Goal: Transaction & Acquisition: Purchase product/service

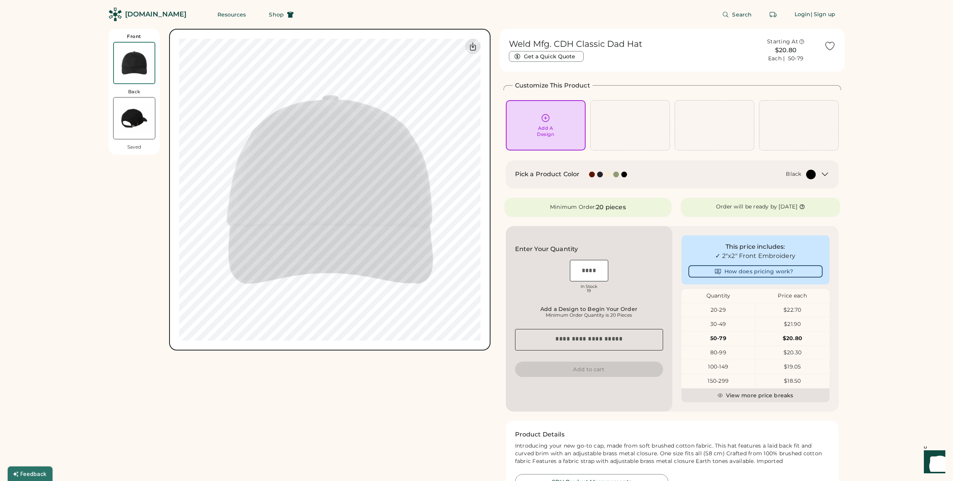
click at [146, 114] on img at bounding box center [134, 117] width 41 height 41
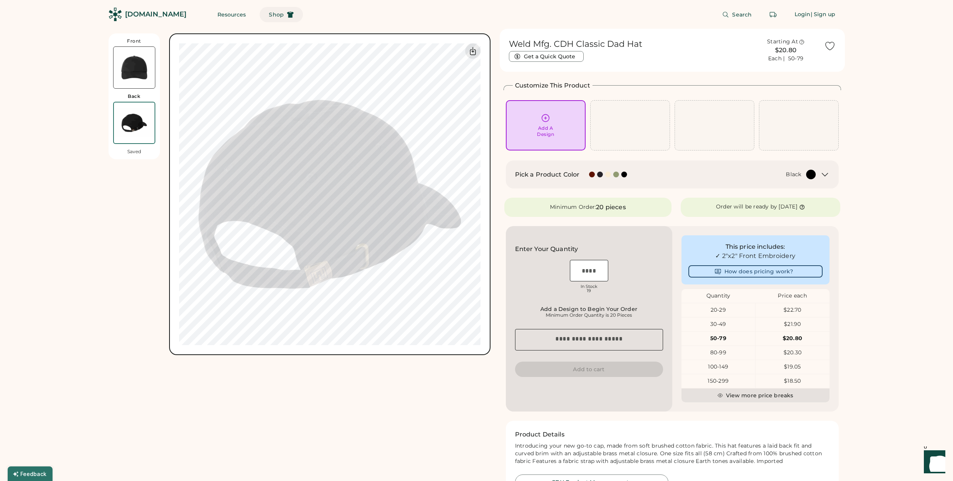
click at [287, 13] on use at bounding box center [290, 15] width 7 height 6
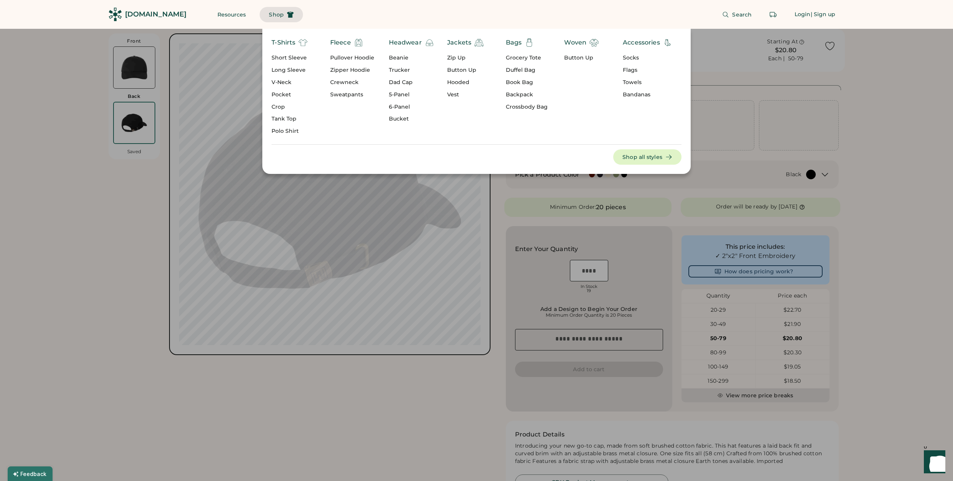
click at [404, 71] on div "Trucker" at bounding box center [411, 70] width 45 height 8
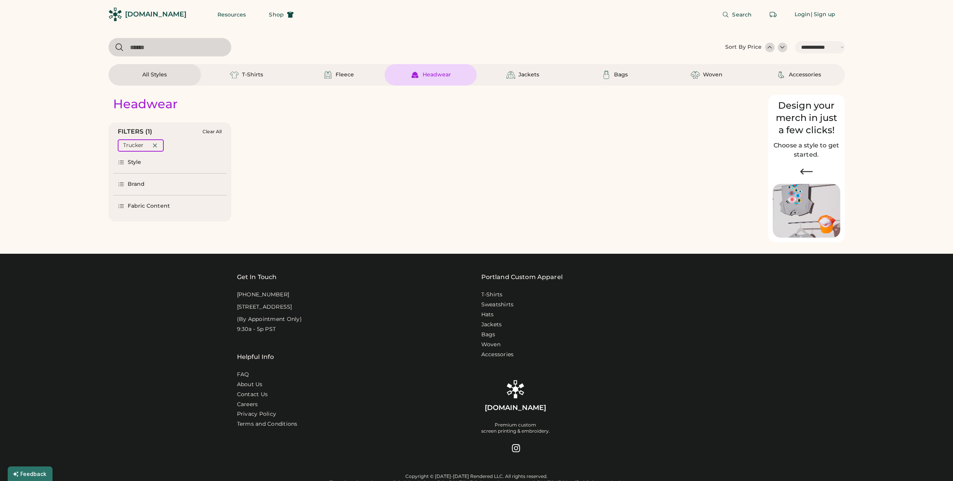
select select "*****"
select select "*"
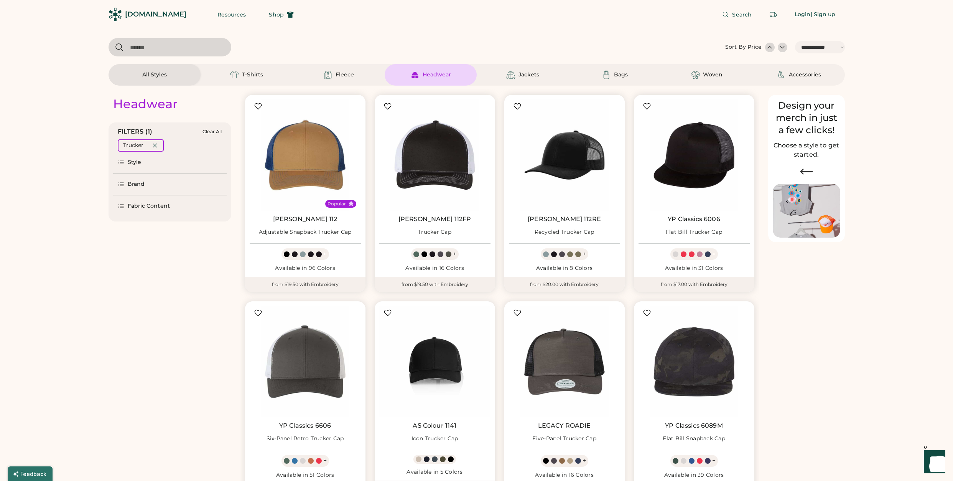
scroll to position [186, 0]
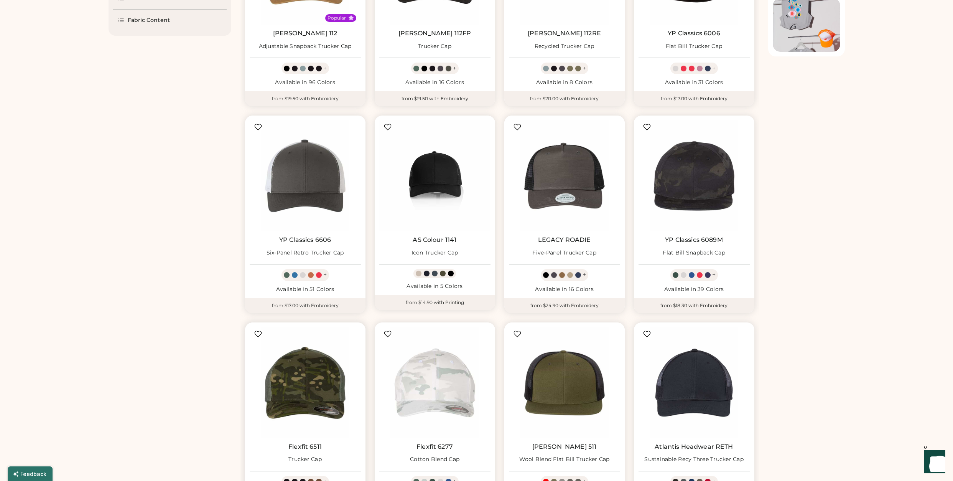
select select "*****"
select select "*"
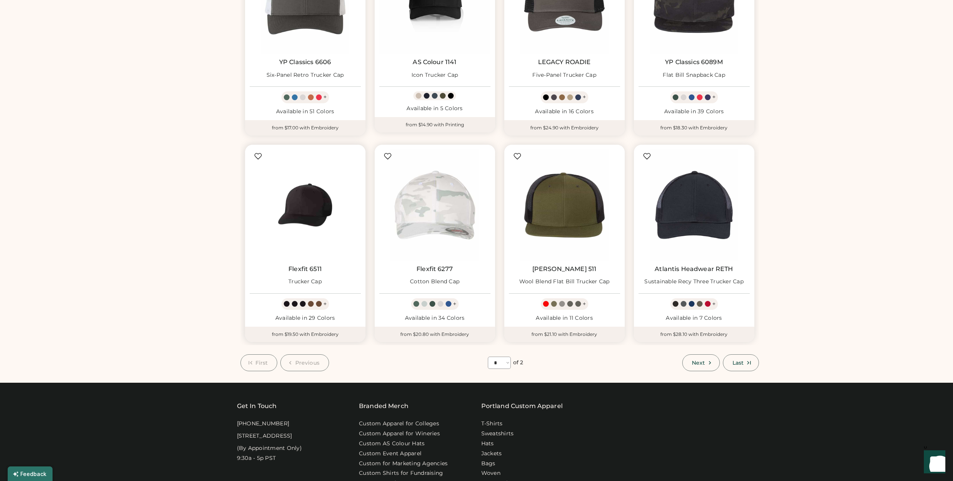
scroll to position [364, 0]
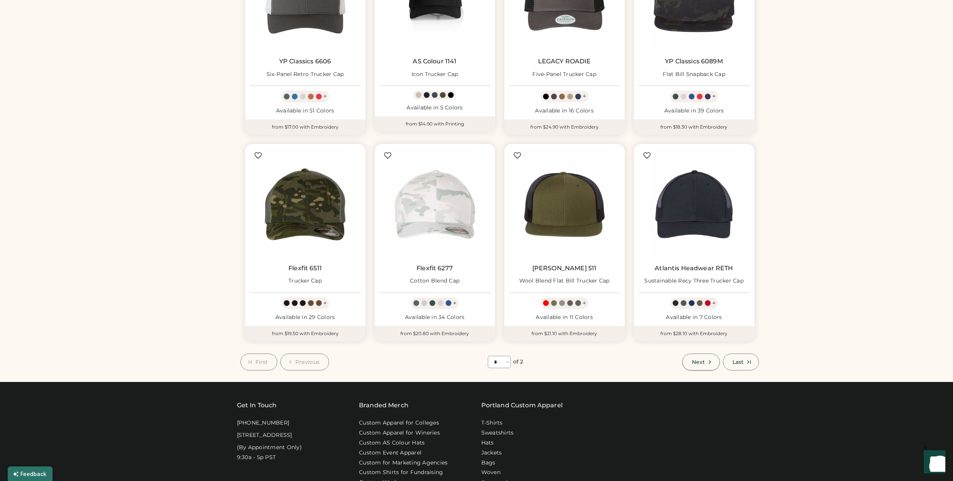
click at [705, 360] on button "Next" at bounding box center [701, 361] width 38 height 17
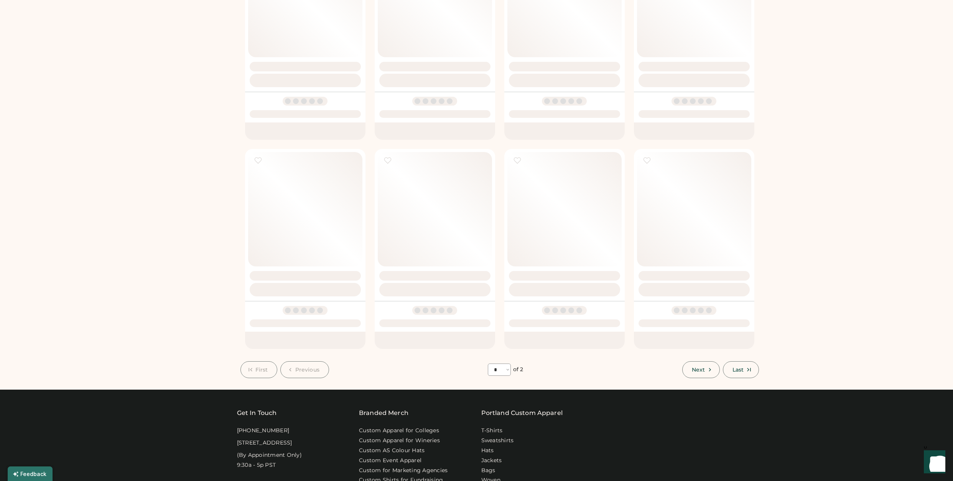
select select "*"
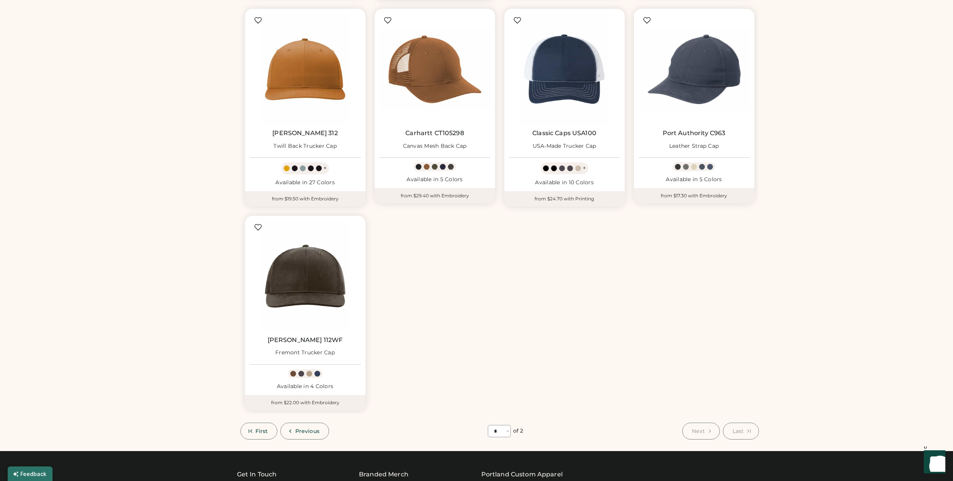
scroll to position [351, 0]
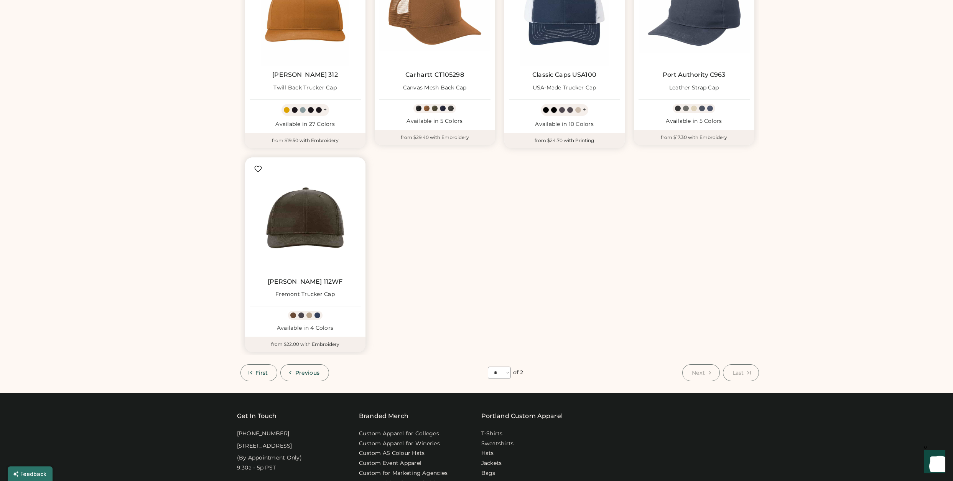
click at [293, 244] on img at bounding box center [305, 217] width 111 height 111
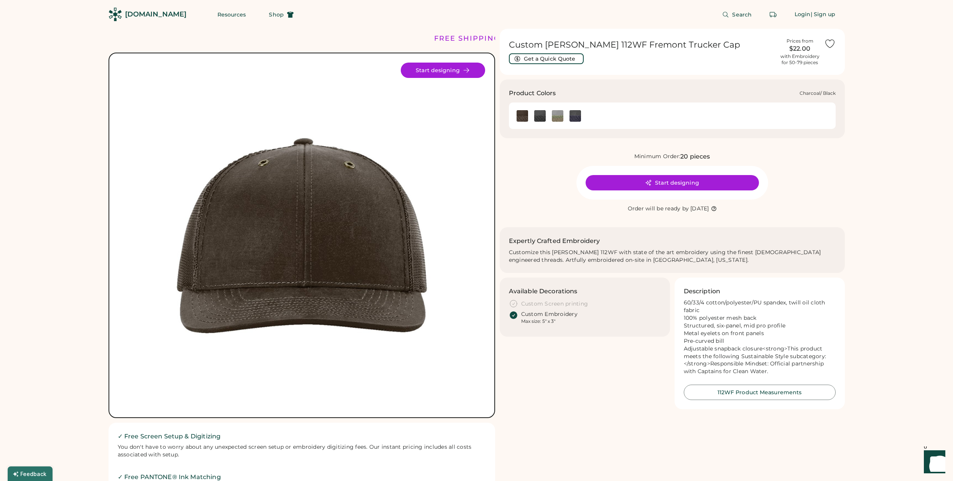
click at [536, 122] on div at bounding box center [540, 115] width 18 height 17
click at [537, 117] on img at bounding box center [540, 116] width 12 height 12
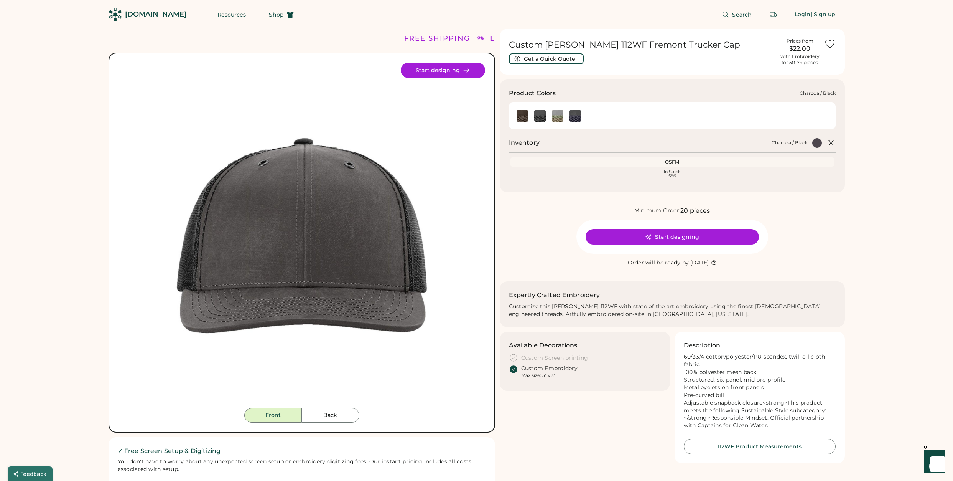
click at [538, 117] on img at bounding box center [540, 116] width 12 height 12
click at [151, 16] on div "[DOMAIN_NAME]" at bounding box center [155, 15] width 61 height 10
